Goal: Transaction & Acquisition: Purchase product/service

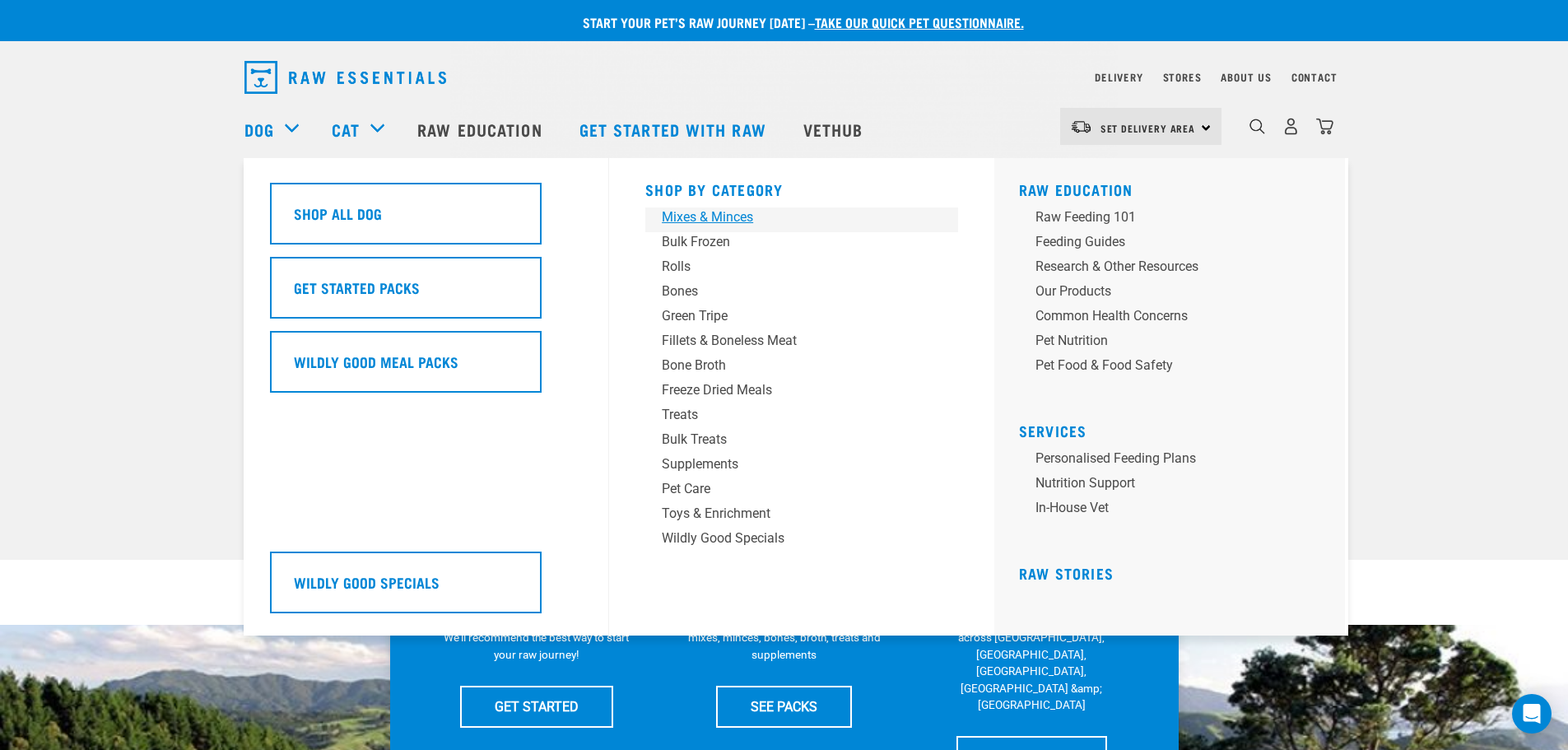
click at [746, 211] on div "Mixes & Minces" at bounding box center [789, 217] width 257 height 20
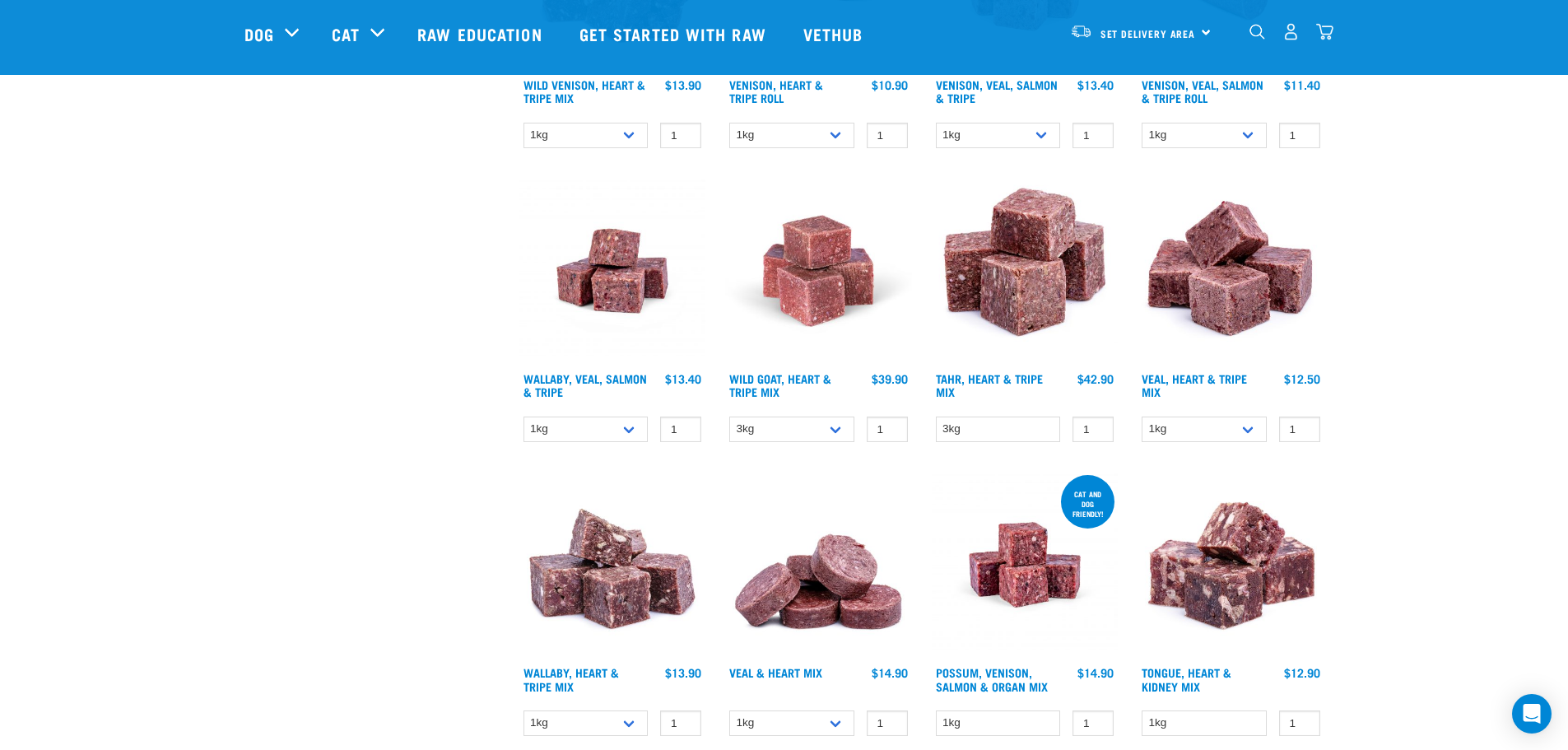
scroll to position [1564, 0]
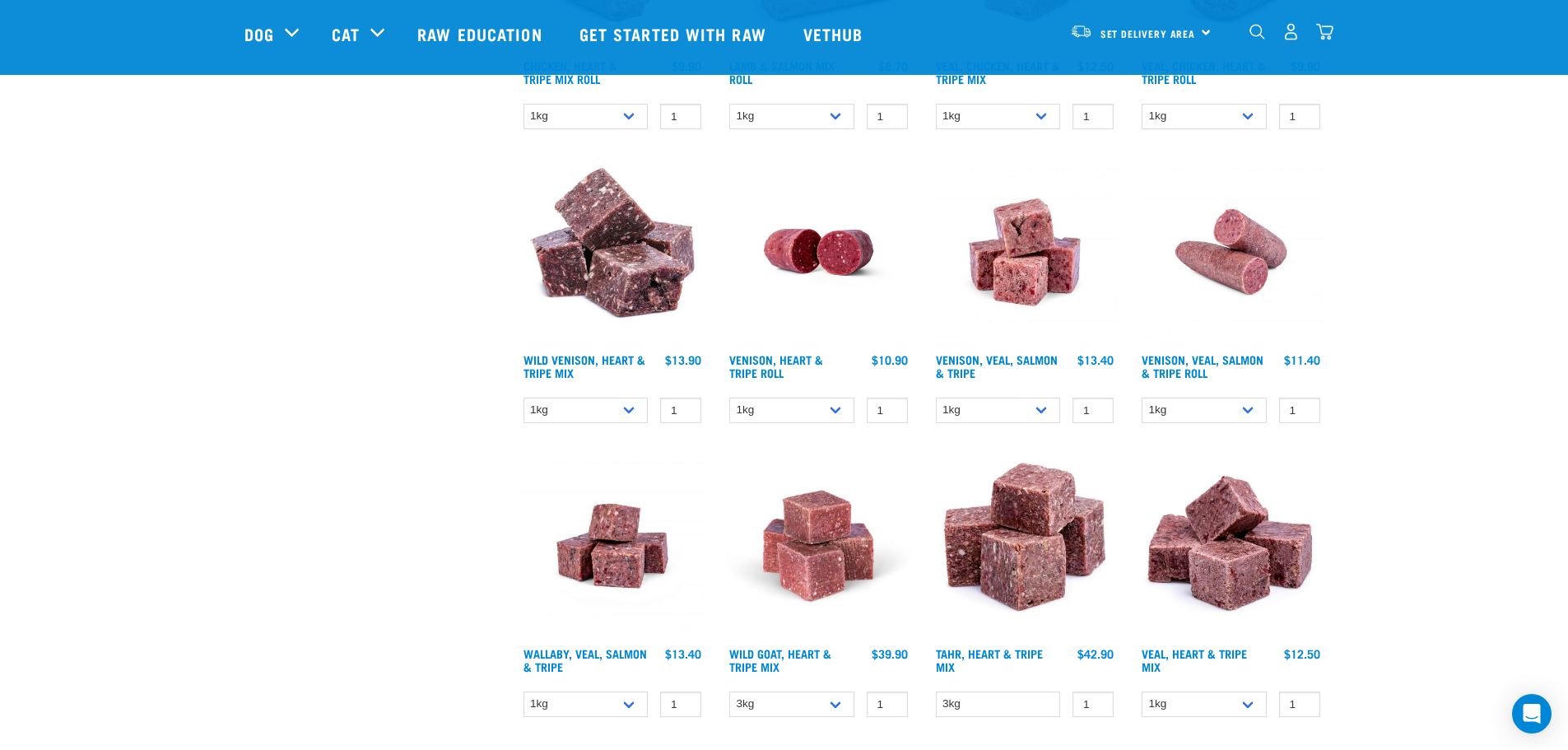
click at [1252, 36] on img "dropdown navigation" at bounding box center [1257, 31] width 16 height 16
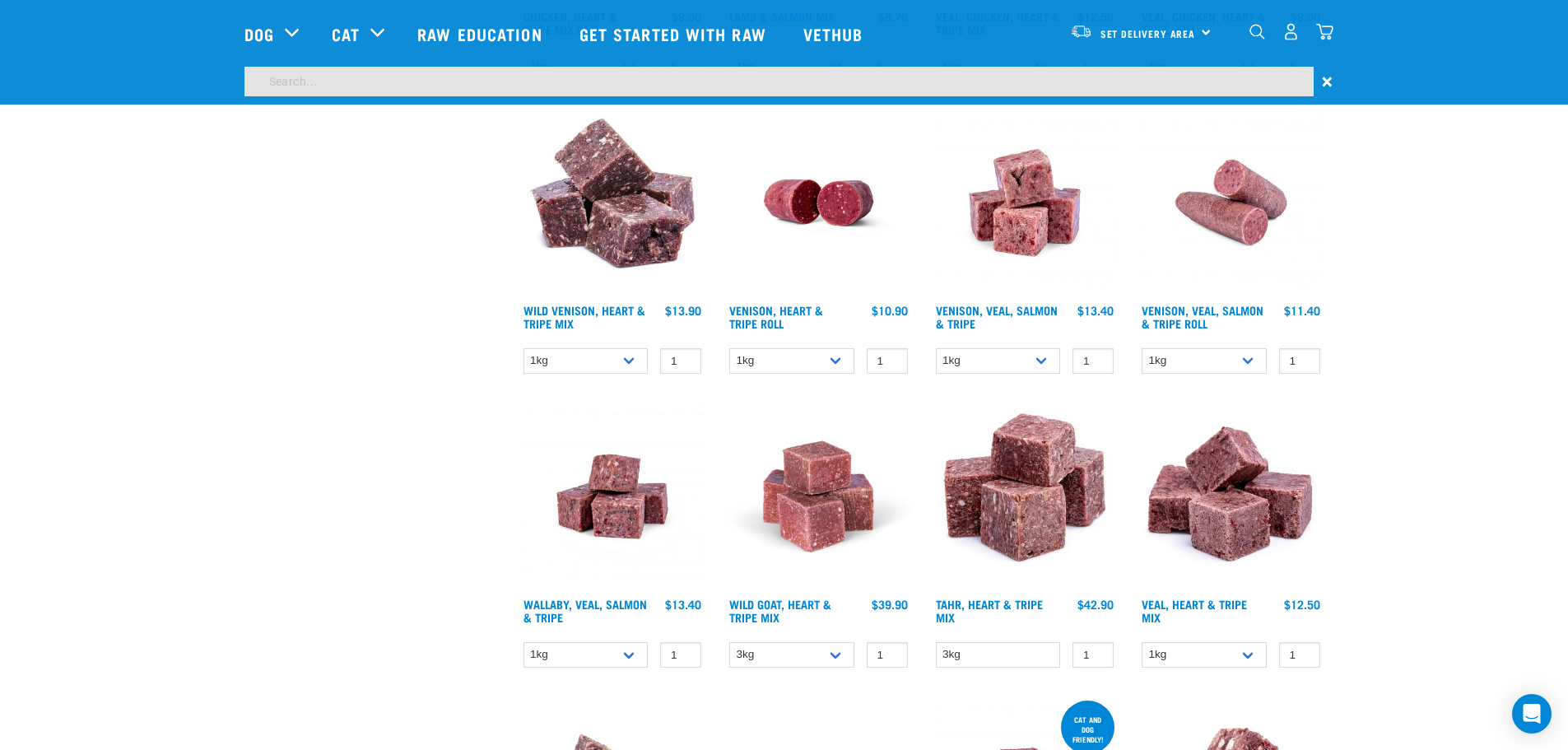
scroll to position [1515, 0]
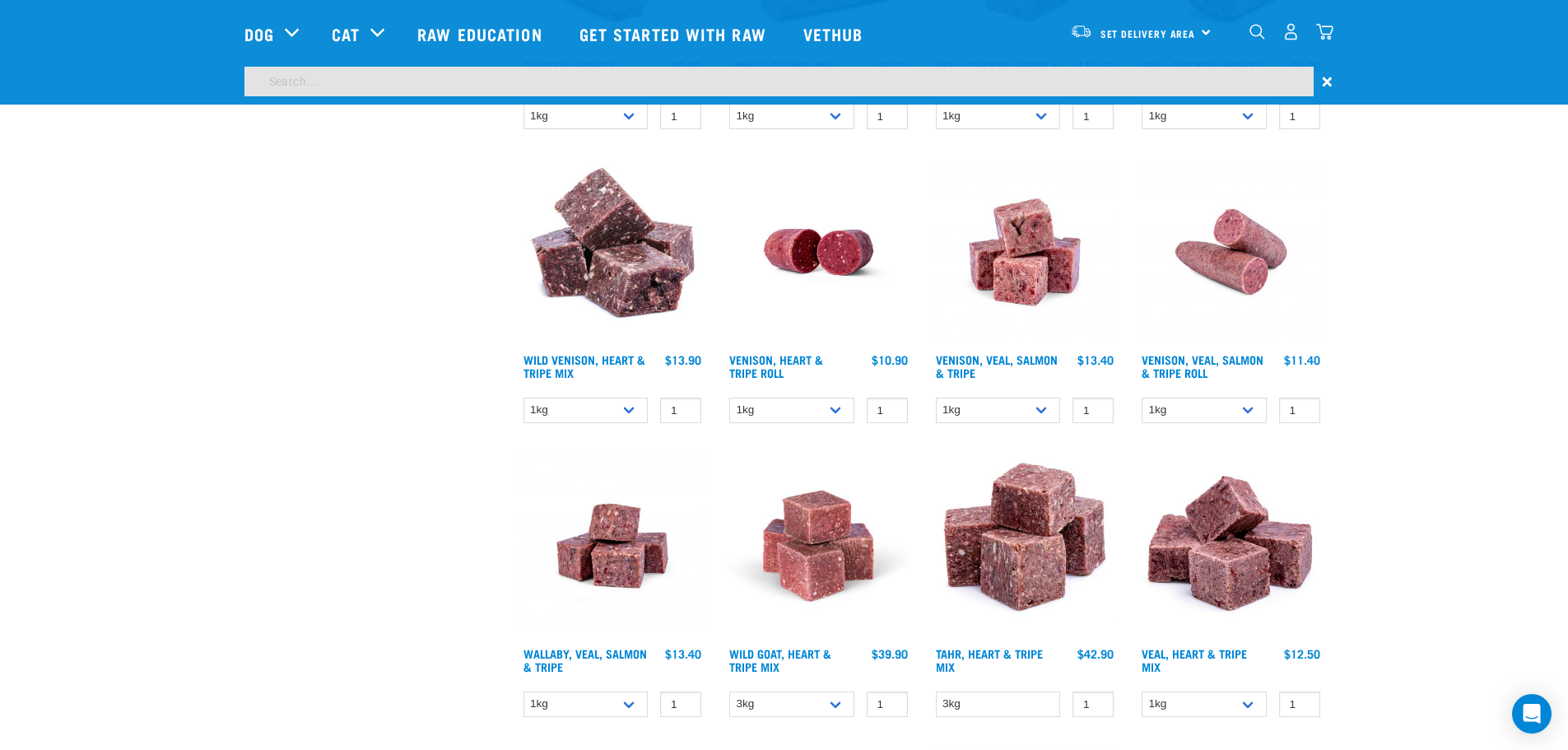
click at [1202, 85] on input "search" at bounding box center [780, 82] width 1070 height 29
type input "Hare"
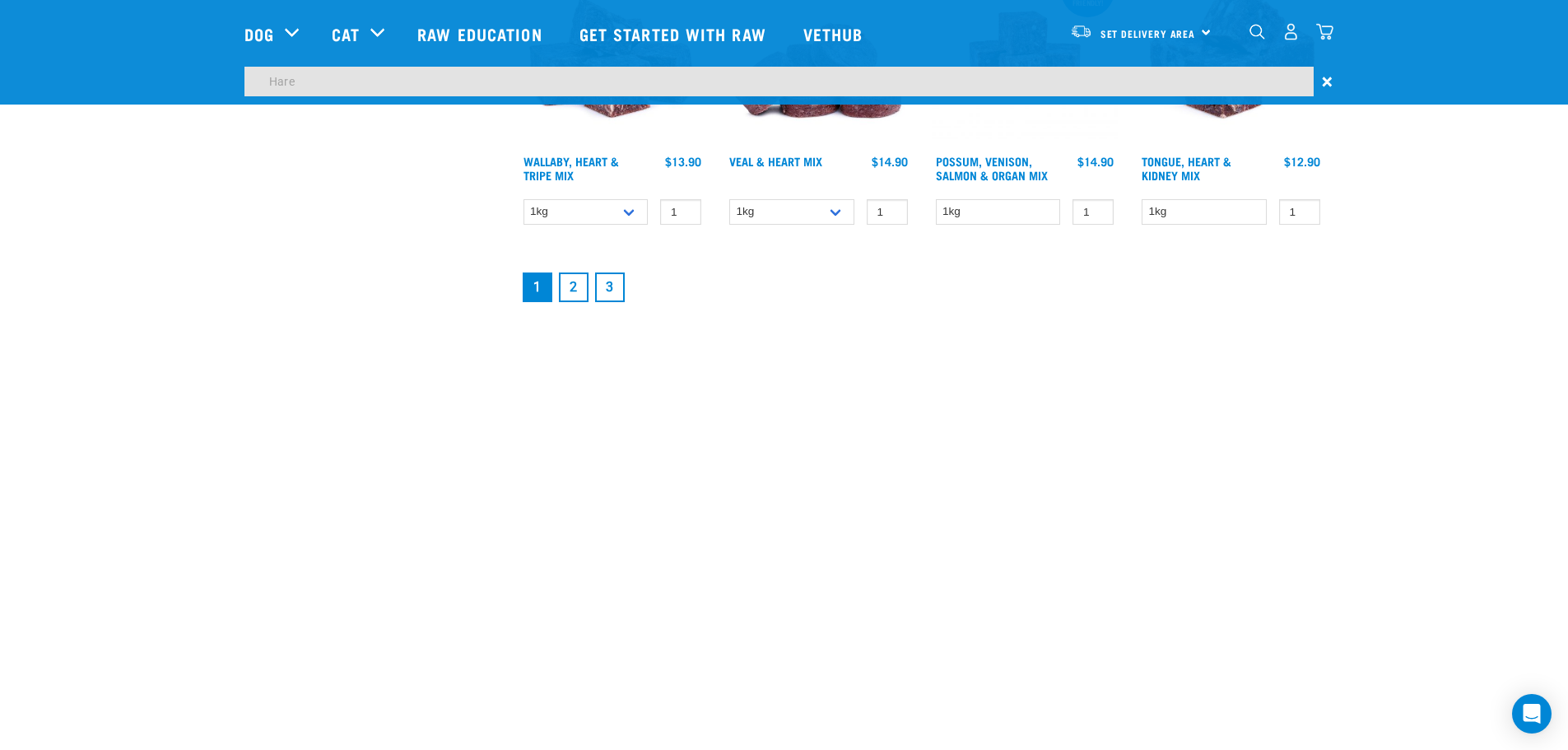
scroll to position [2337, 0]
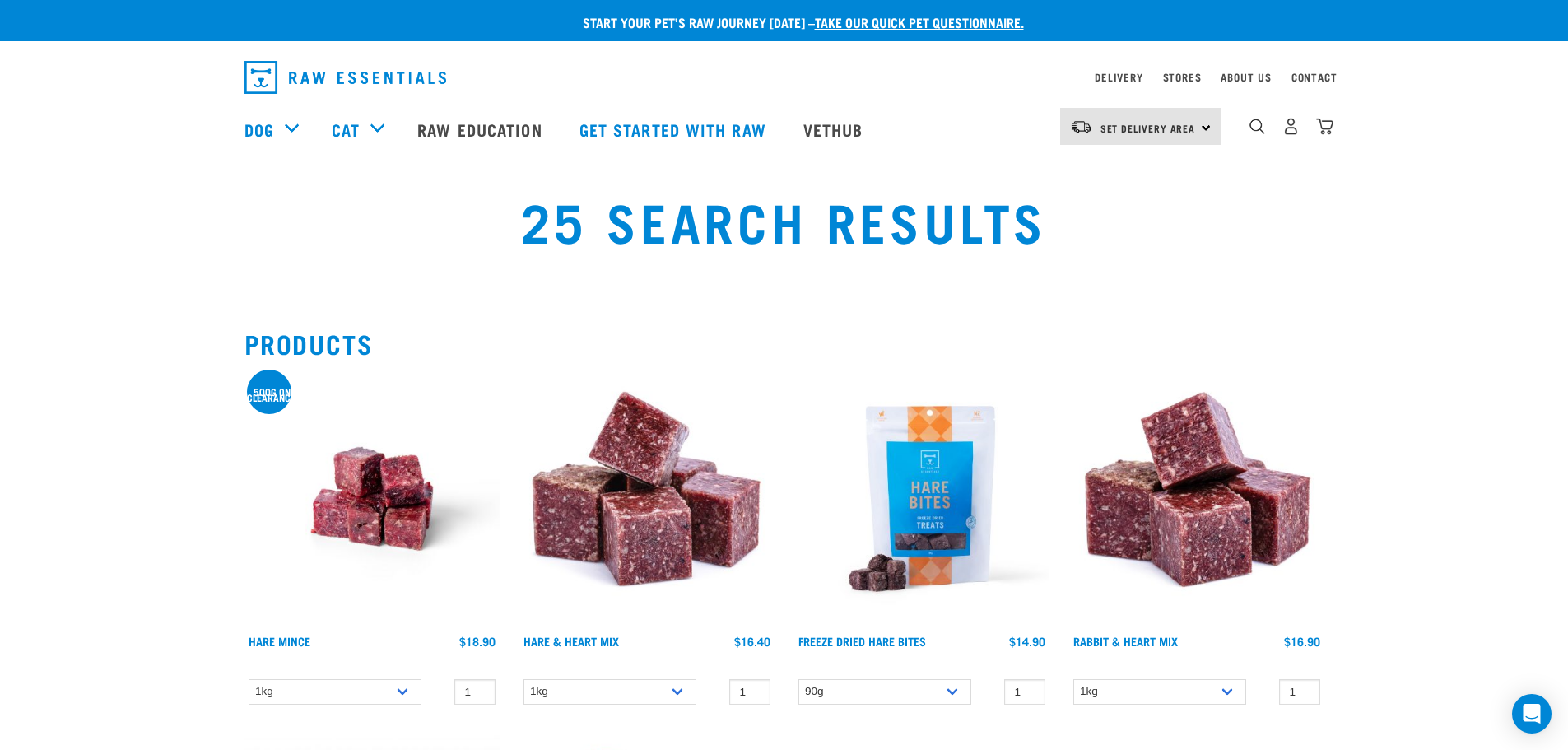
click at [368, 463] on img at bounding box center [373, 499] width 256 height 256
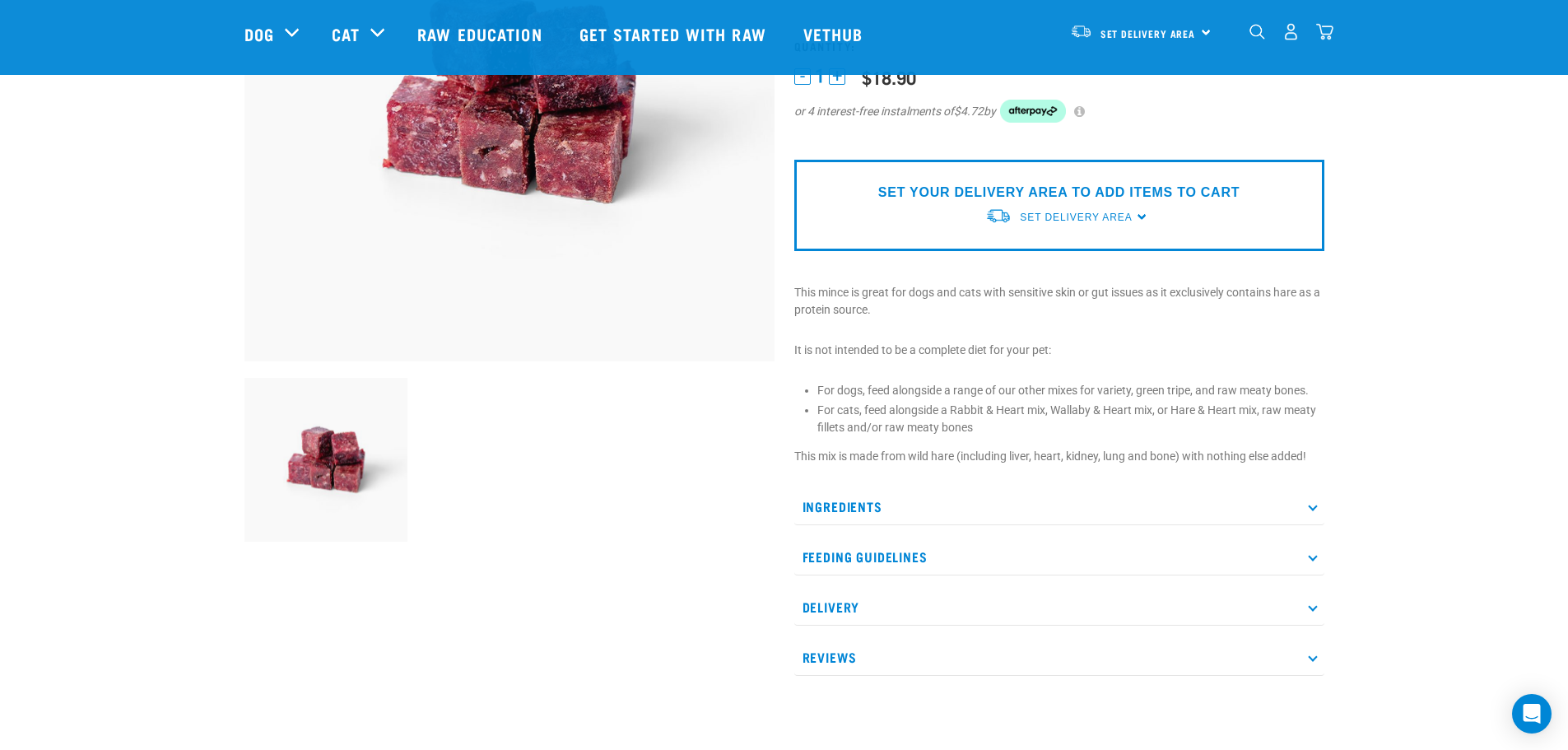
scroll to position [329, 0]
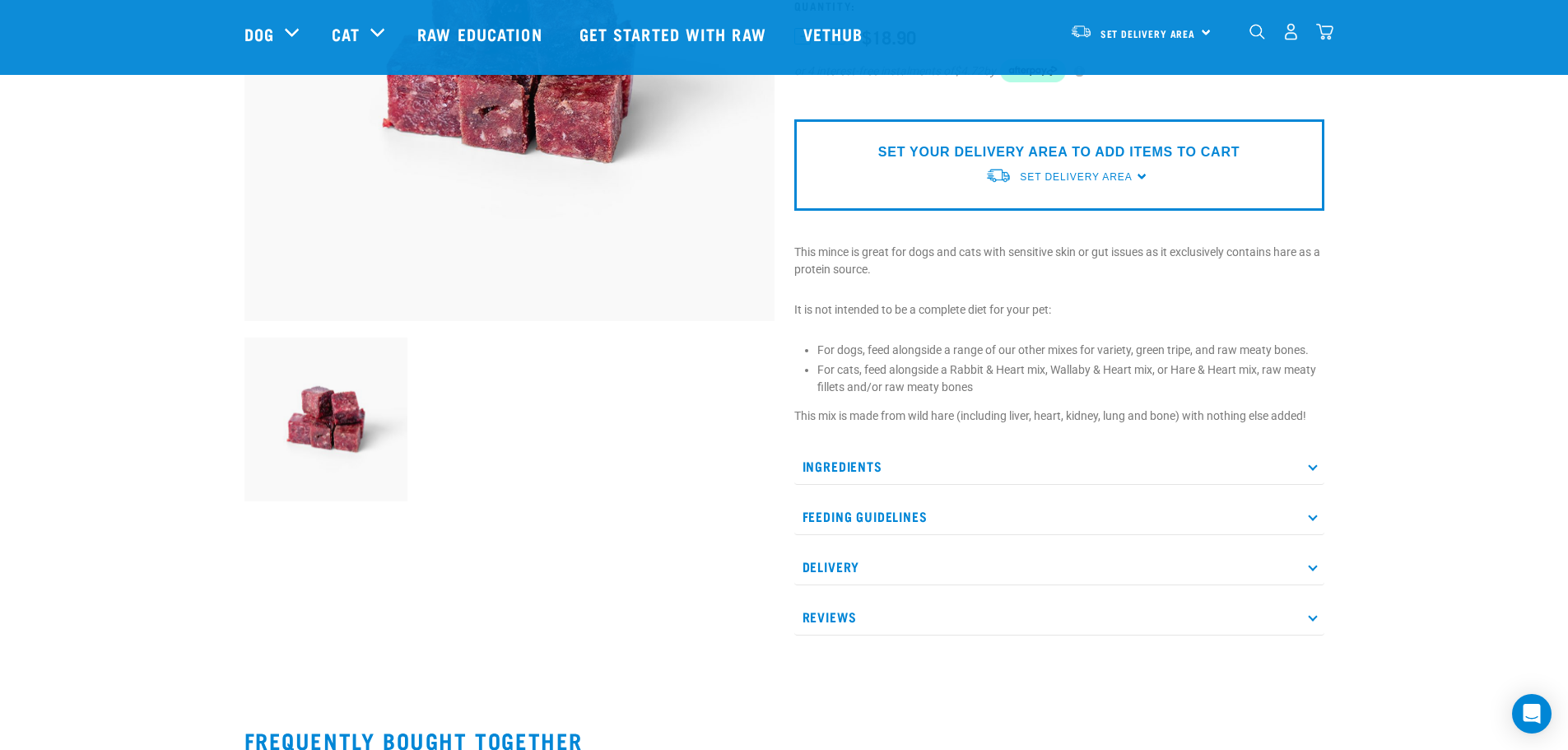
click at [1313, 471] on p "Ingredients" at bounding box center [1059, 467] width 530 height 37
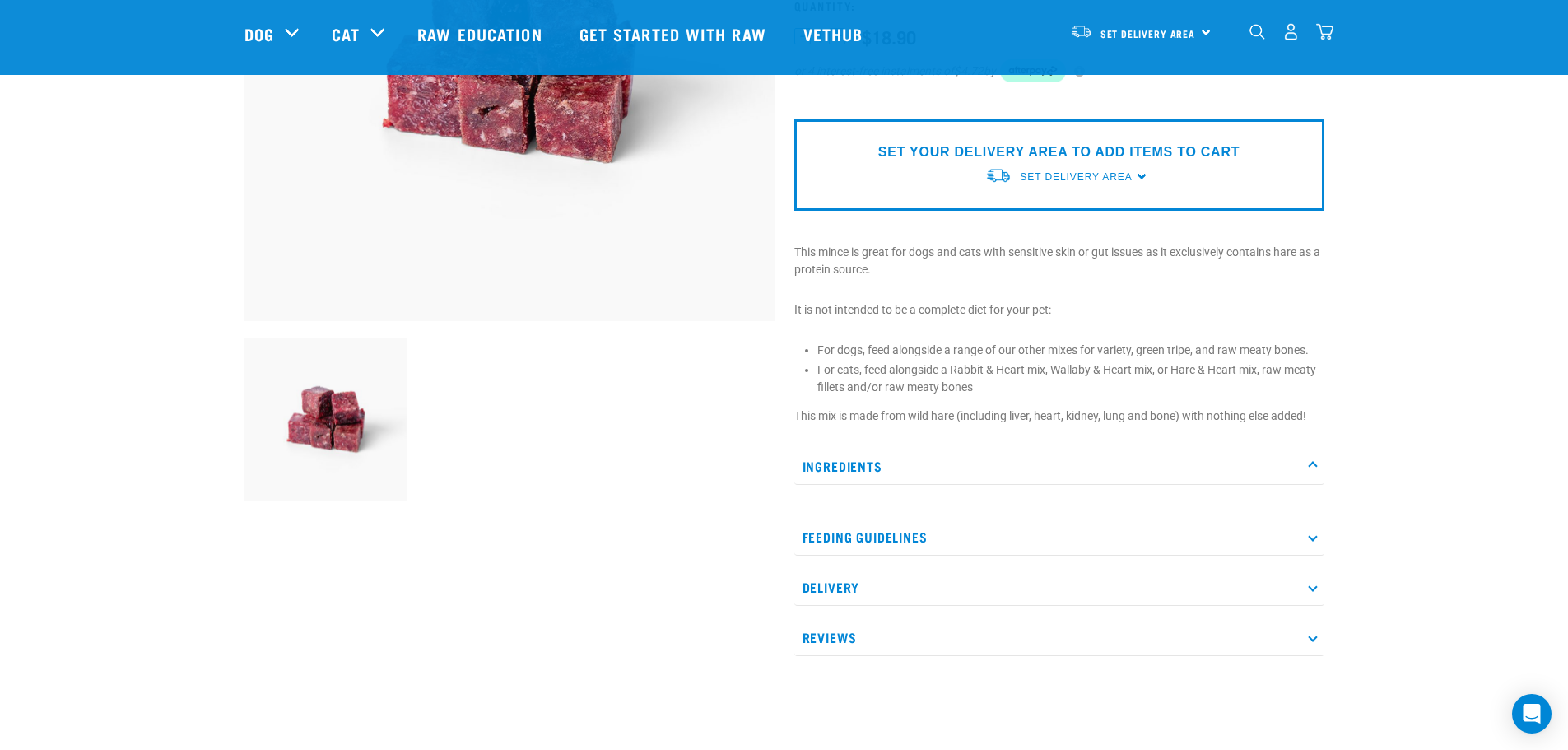
click at [1312, 534] on icon at bounding box center [1312, 537] width 9 height 9
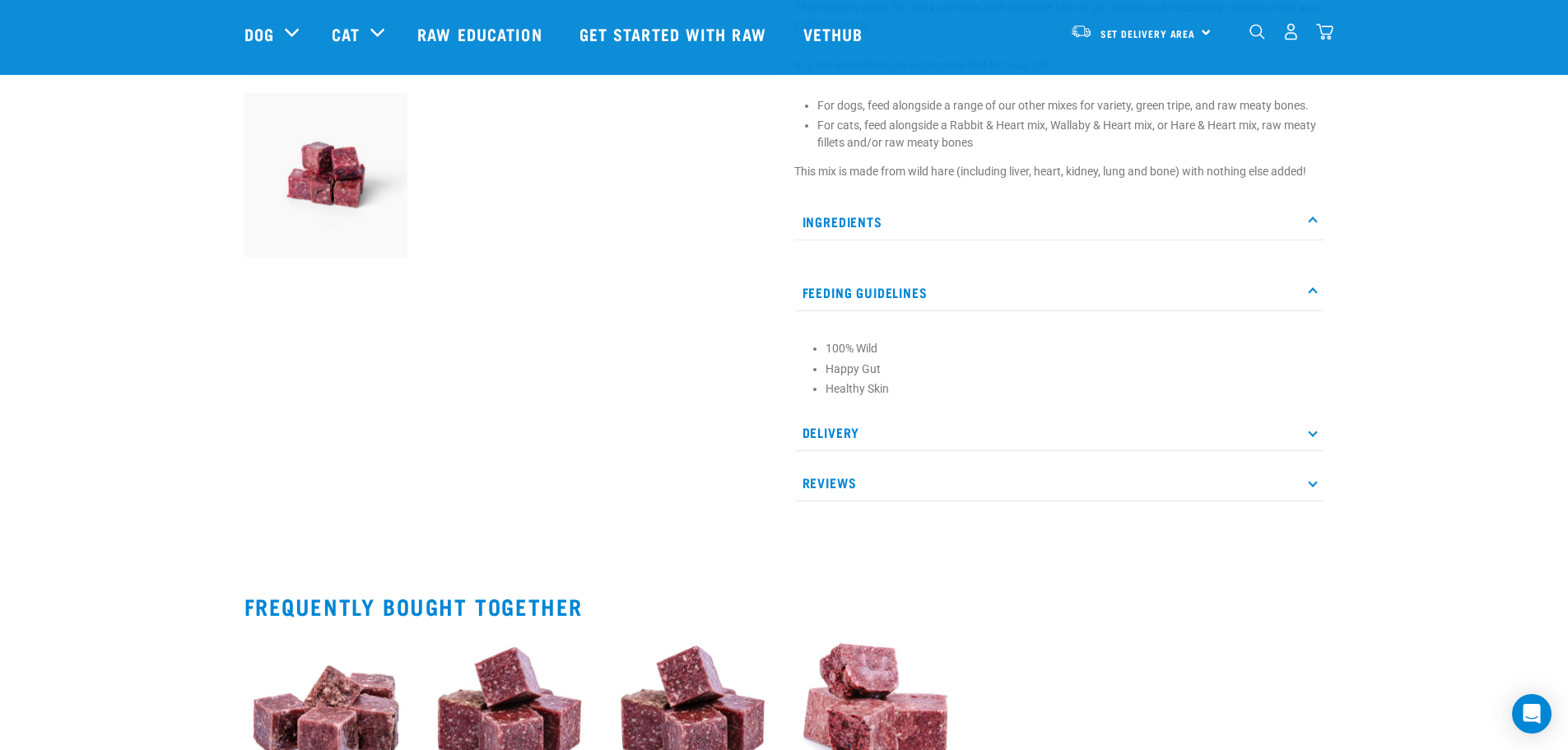
scroll to position [576, 0]
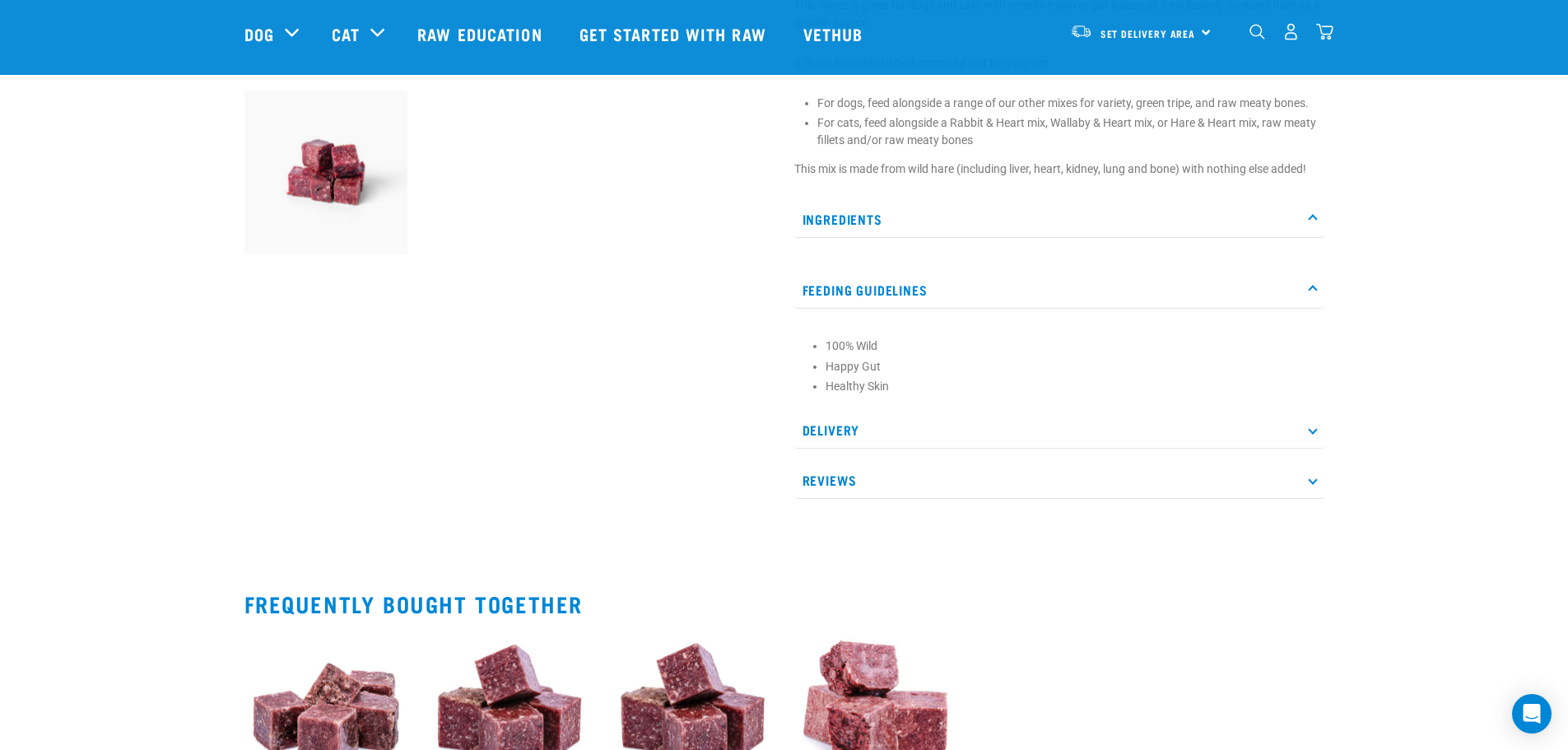
click at [1312, 432] on icon at bounding box center [1312, 430] width 9 height 9
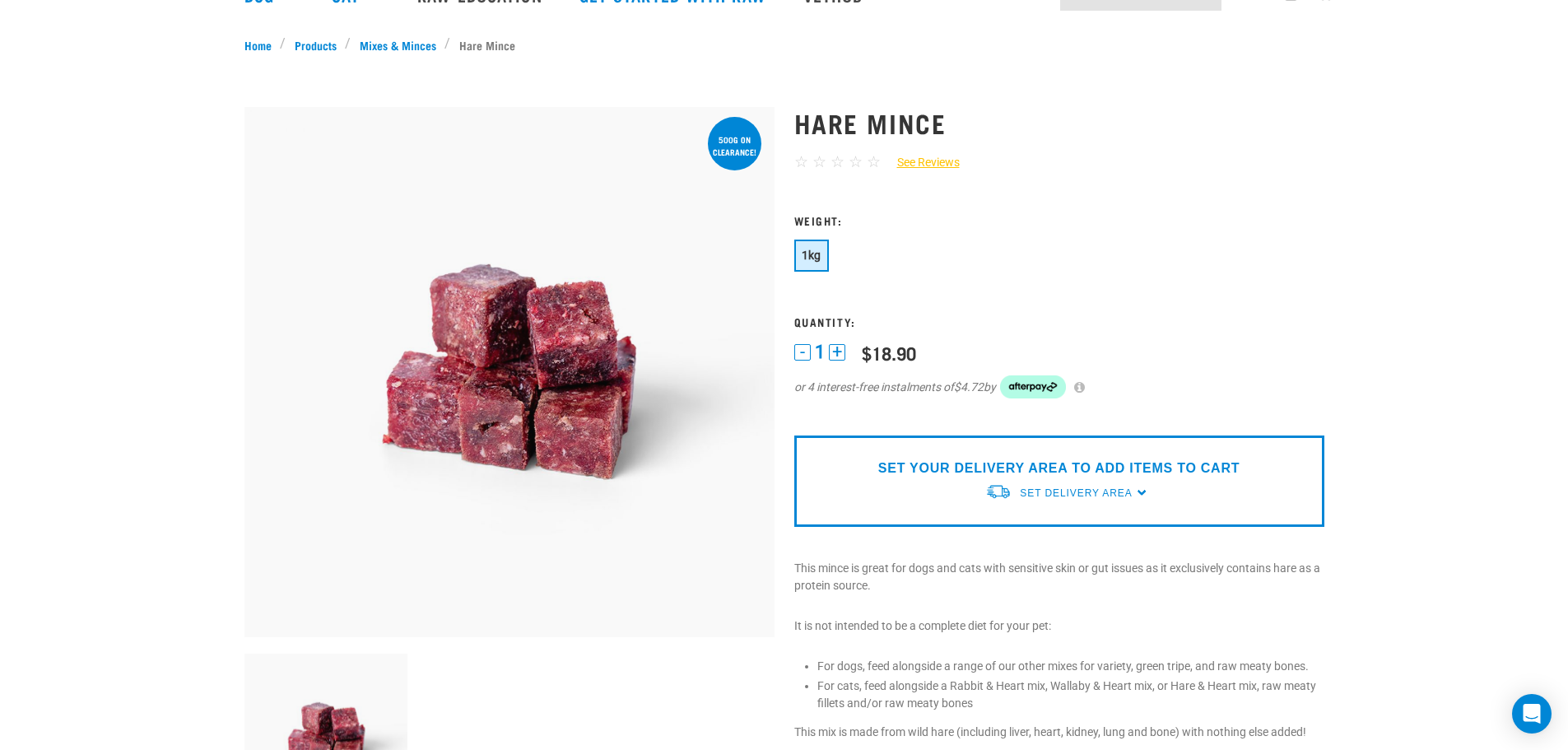
scroll to position [0, 0]
